Goal: Navigation & Orientation: Find specific page/section

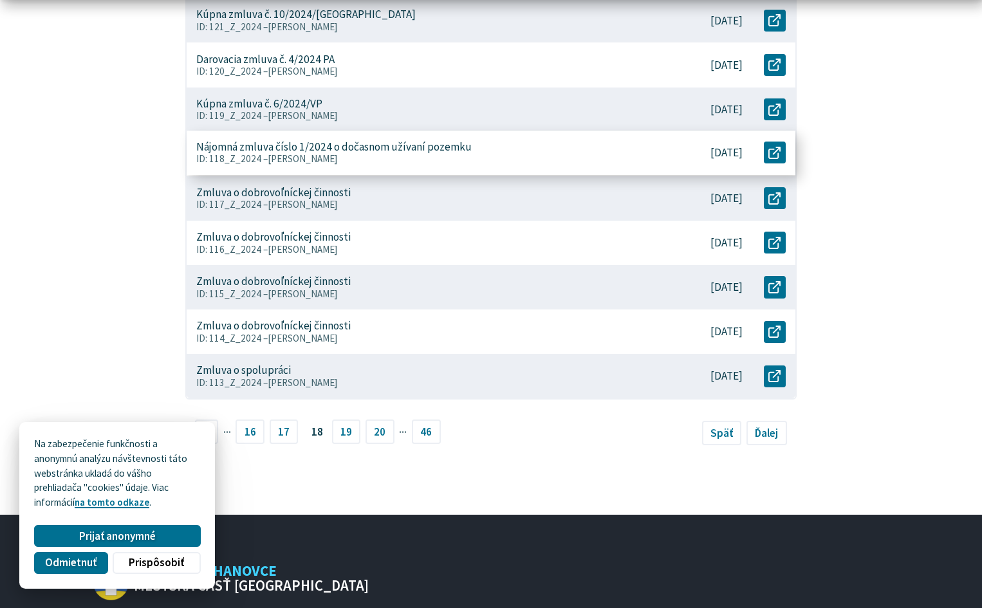
scroll to position [579, 0]
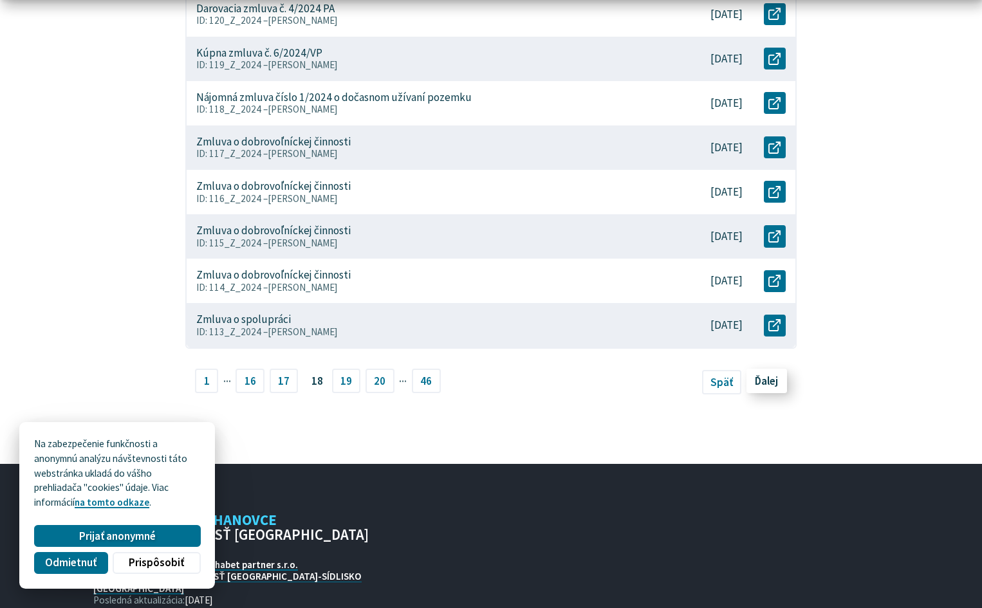
click at [761, 379] on span "Ďalej" at bounding box center [766, 381] width 23 height 14
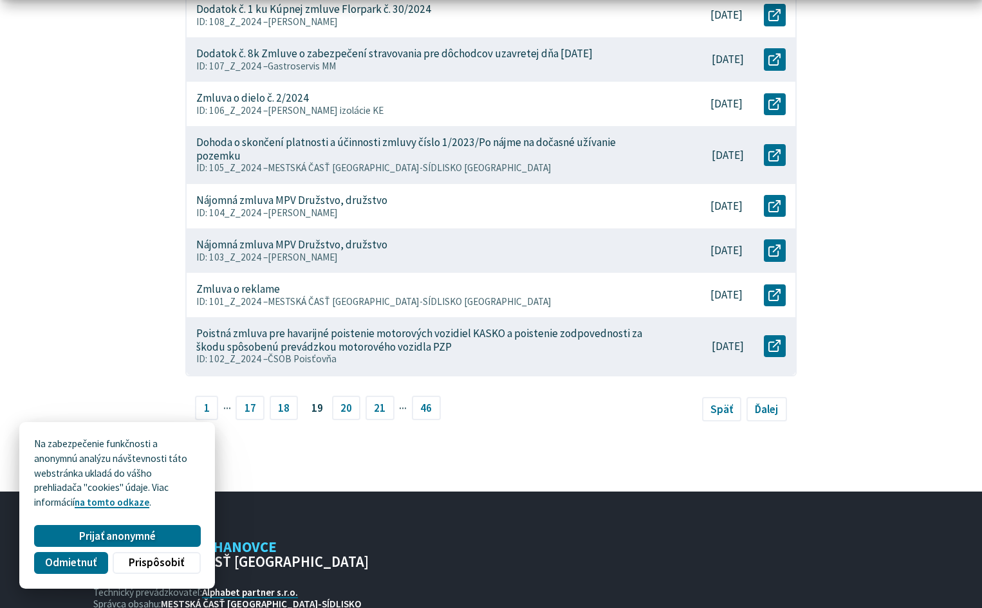
scroll to position [644, 0]
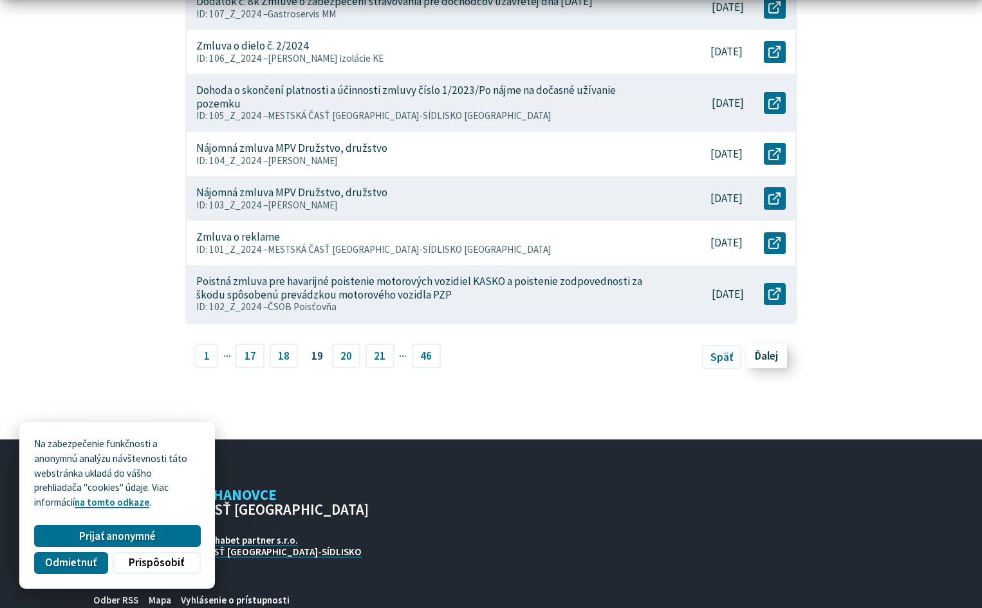
click at [770, 349] on span "Ďalej" at bounding box center [766, 356] width 23 height 14
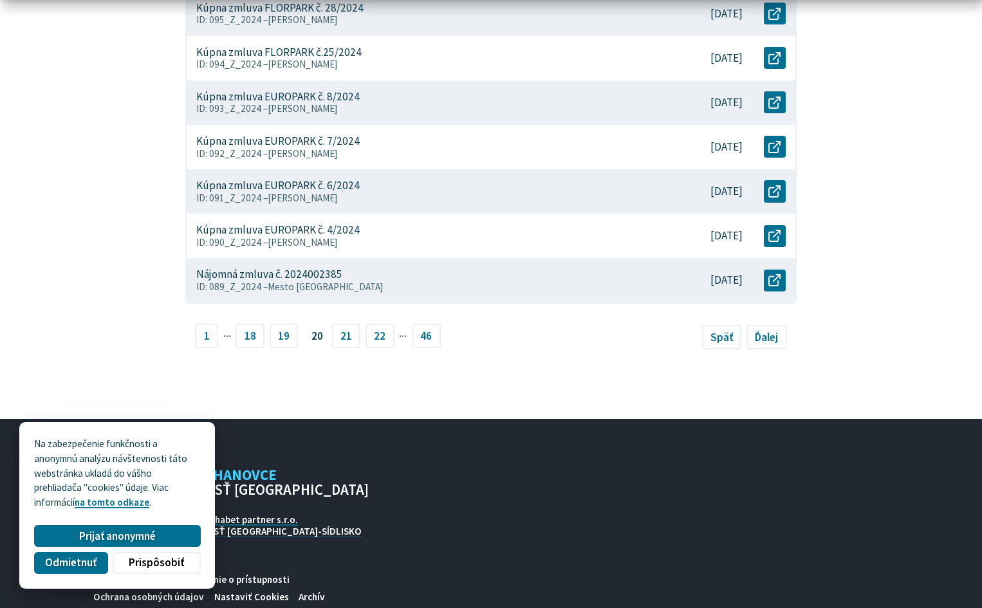
scroll to position [674, 0]
